Goal: Download file/media

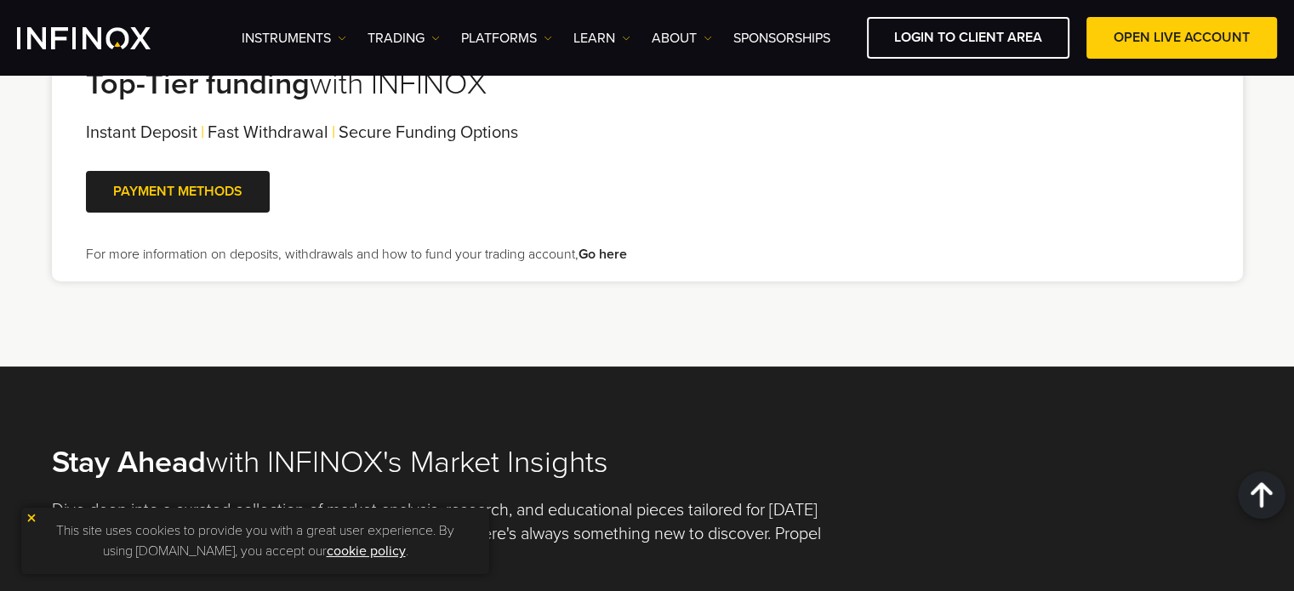
scroll to position [3915, 0]
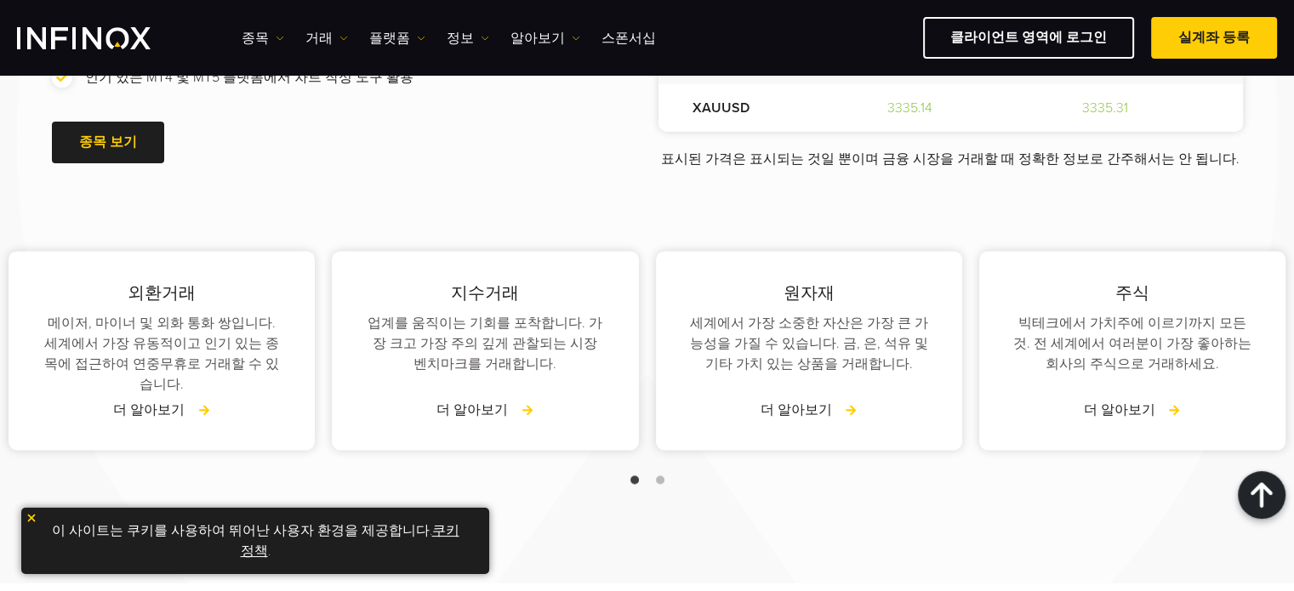
scroll to position [1975, 0]
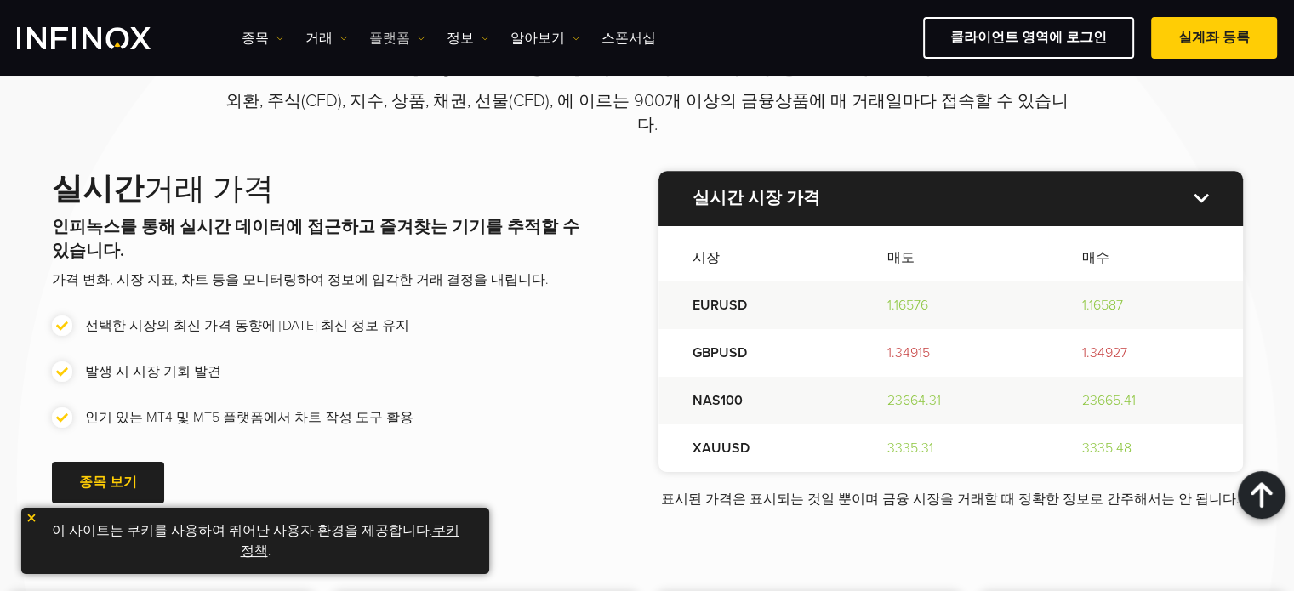
click at [369, 32] on link "플랫폼" at bounding box center [397, 38] width 56 height 20
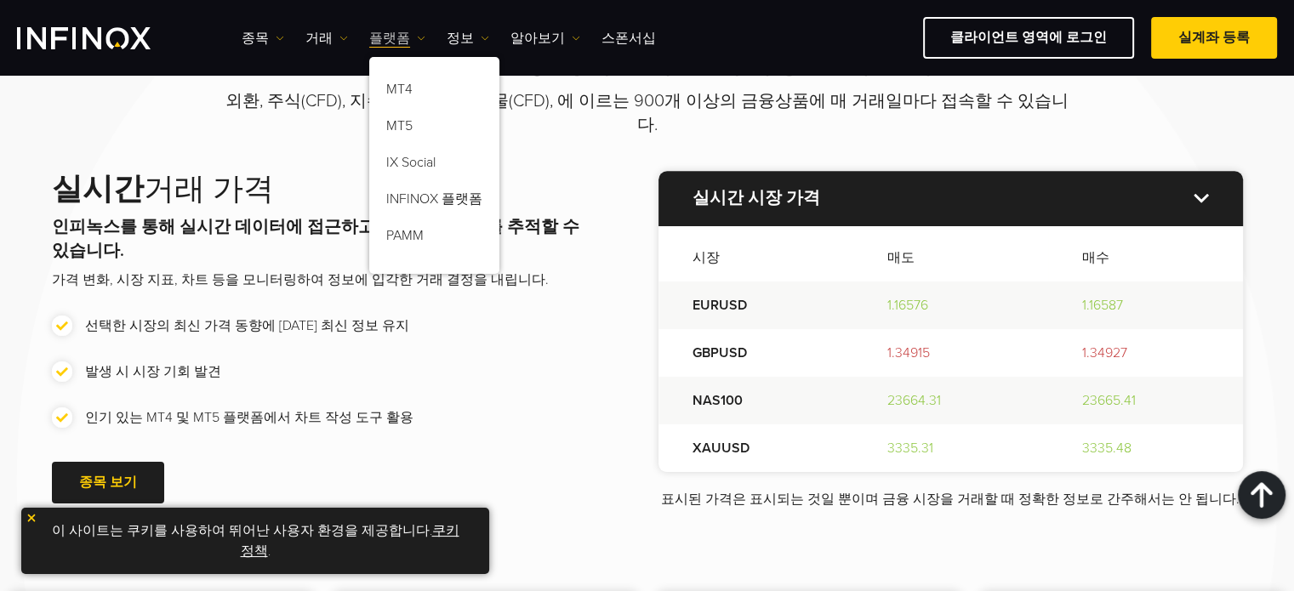
scroll to position [0, 0]
click at [398, 88] on link "MT4" at bounding box center [434, 92] width 130 height 37
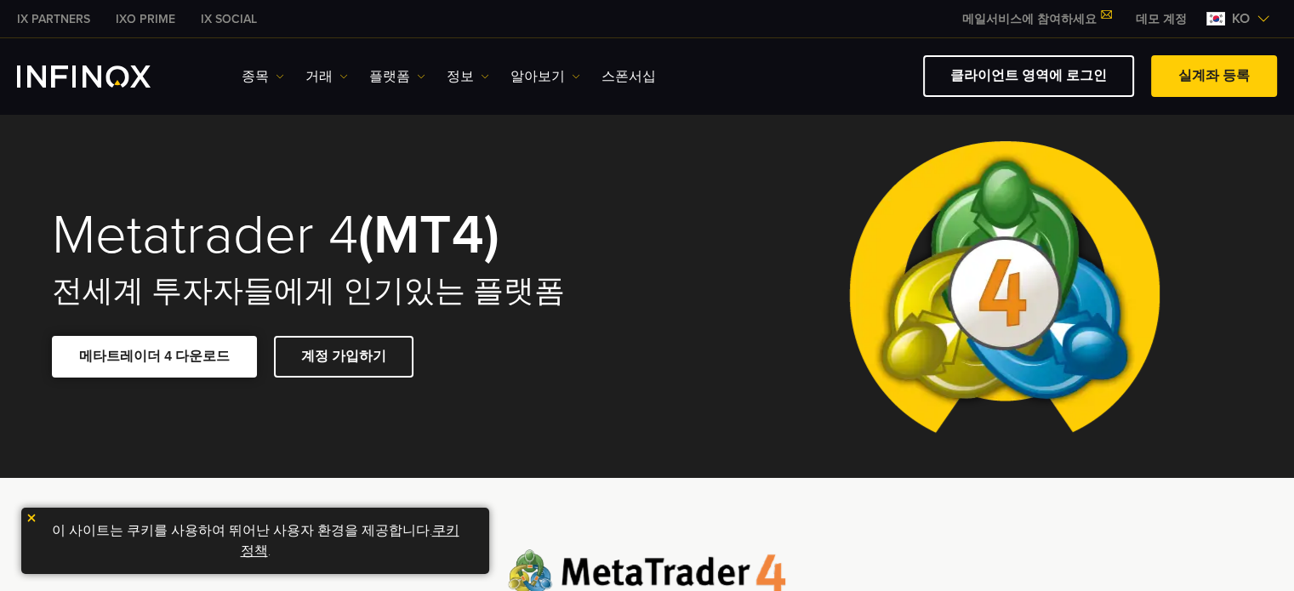
click at [148, 352] on link "메타트레이더 4 다운로드" at bounding box center [154, 357] width 205 height 42
